Goal: Transaction & Acquisition: Purchase product/service

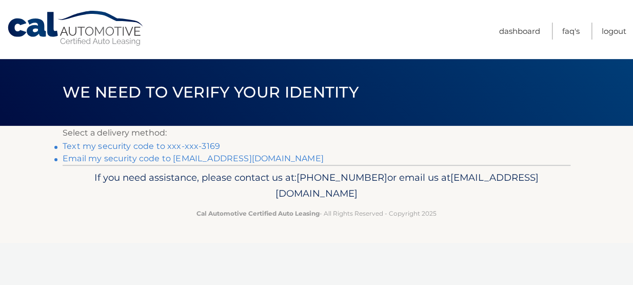
click at [152, 145] on link "Text my security code to xxx-xxx-3169" at bounding box center [141, 146] width 157 height 10
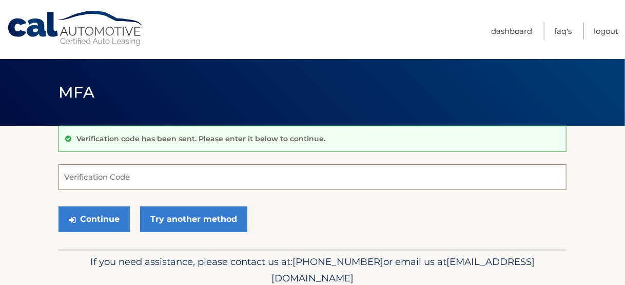
click at [80, 178] on input "Verification Code" at bounding box center [312, 177] width 508 height 26
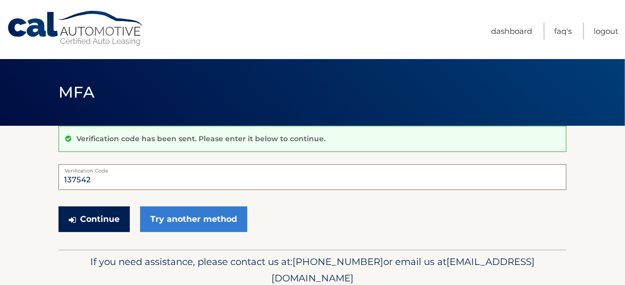
type input "137542"
click at [96, 217] on button "Continue" at bounding box center [93, 219] width 71 height 26
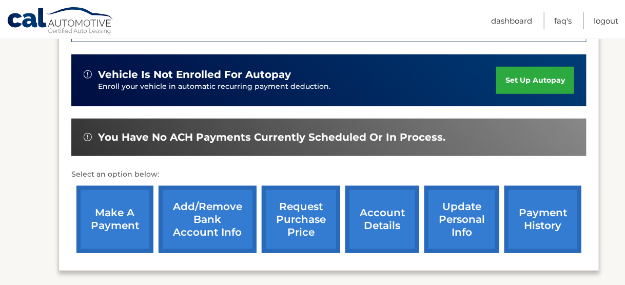
scroll to position [314, 0]
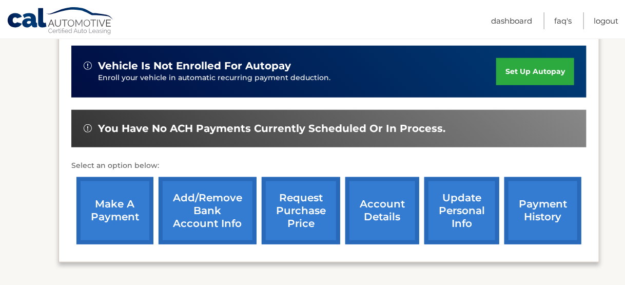
click at [117, 206] on link "make a payment" at bounding box center [114, 210] width 77 height 67
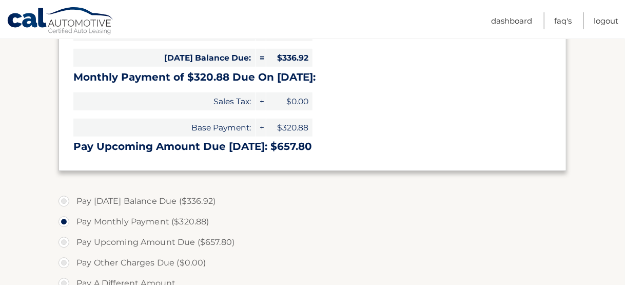
scroll to position [237, 0]
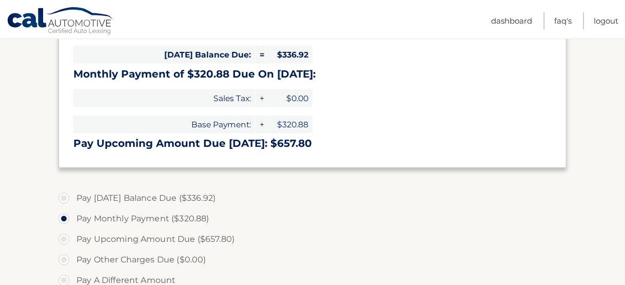
click at [60, 194] on label "Pay Today's Balance Due ($336.92)" at bounding box center [312, 198] width 508 height 21
click at [63, 194] on input "Pay Today's Balance Due ($336.92)" at bounding box center [68, 196] width 10 height 16
radio input "true"
type input "336.92"
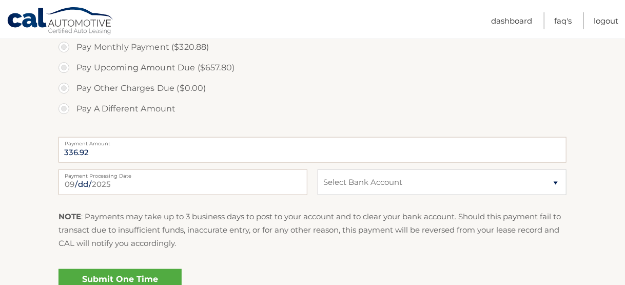
scroll to position [409, 0]
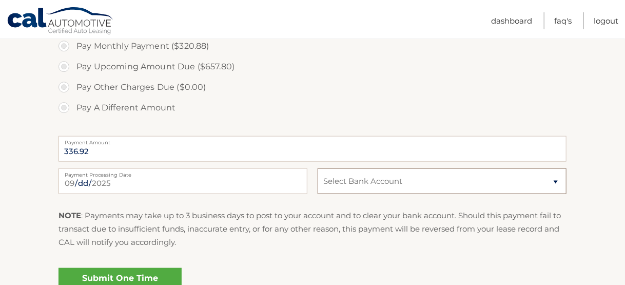
click at [554, 182] on select "Select Bank Account Checking SANTANDER *****0339 Checking CAPITAL ONE N.A. ****…" at bounding box center [441, 181] width 249 height 26
select select "ODlmZDA0N2UtYzRiOS00M2M3LWI4YzgtN2RiZmM3MDY2M2Y4"
click at [317, 168] on select "Select Bank Account Checking SANTANDER *****0339 Checking CAPITAL ONE N.A. ****…" at bounding box center [441, 181] width 249 height 26
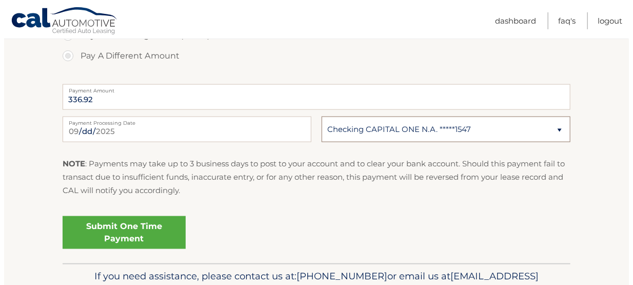
scroll to position [462, 0]
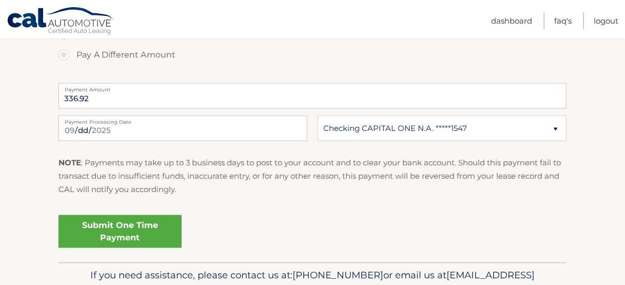
click at [97, 221] on link "Submit One Time Payment" at bounding box center [119, 231] width 123 height 33
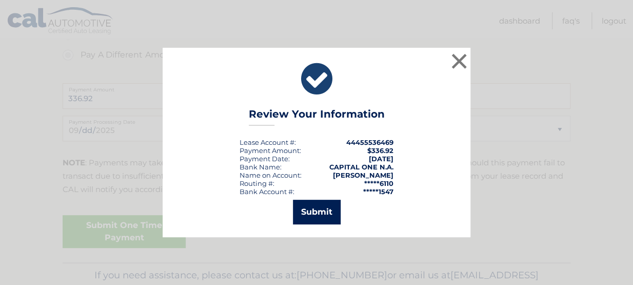
click at [324, 201] on button "Submit" at bounding box center [317, 212] width 48 height 25
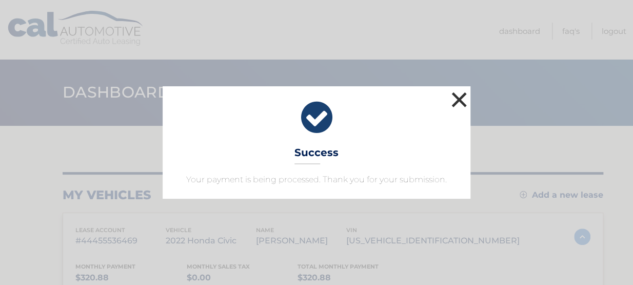
click at [460, 97] on button "×" at bounding box center [459, 99] width 21 height 21
